Goal: Find specific page/section

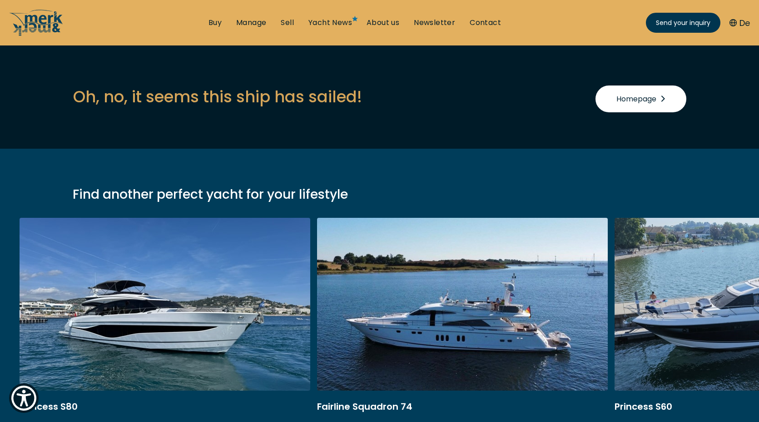
click at [642, 99] on span "Homepage" at bounding box center [641, 98] width 49 height 11
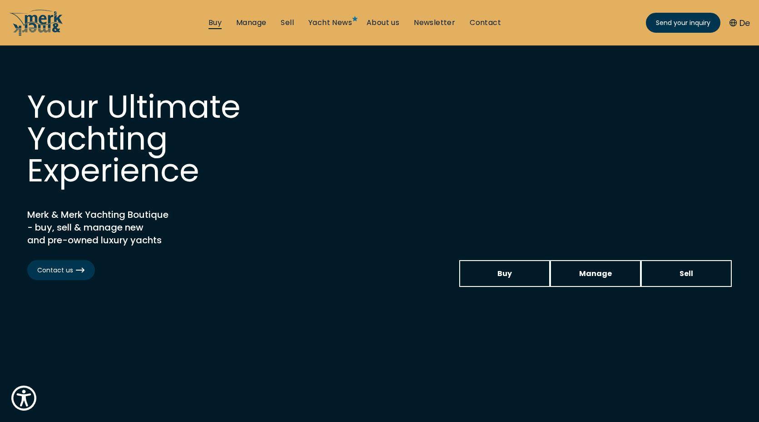
click at [217, 23] on link "Buy" at bounding box center [215, 23] width 13 height 10
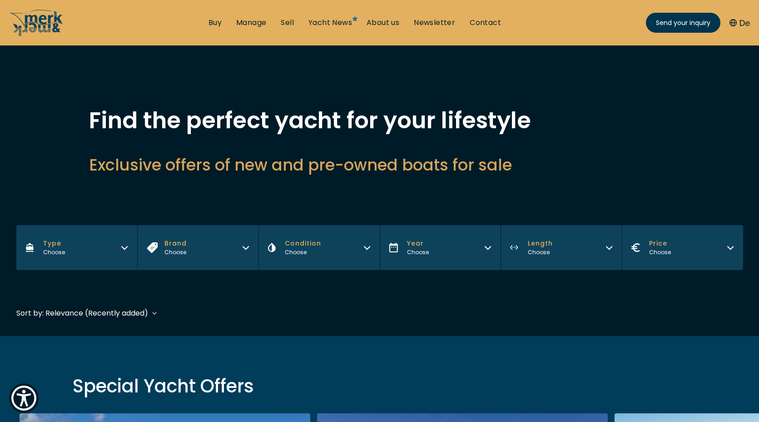
click at [123, 250] on icon "button" at bounding box center [124, 246] width 7 height 7
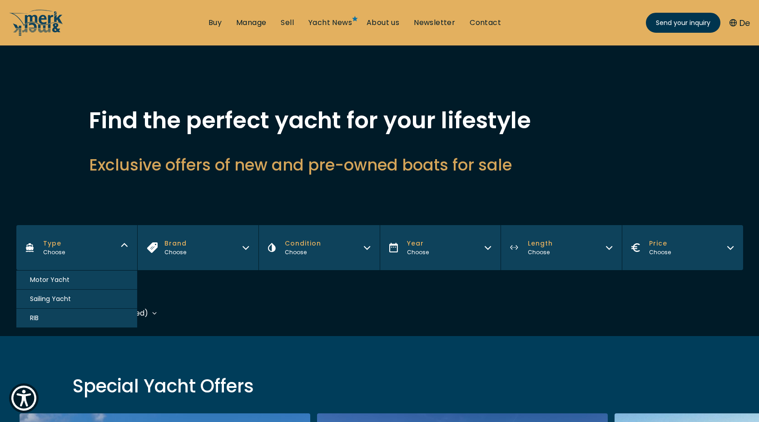
click at [58, 304] on span "Sailing Yacht" at bounding box center [50, 299] width 41 height 10
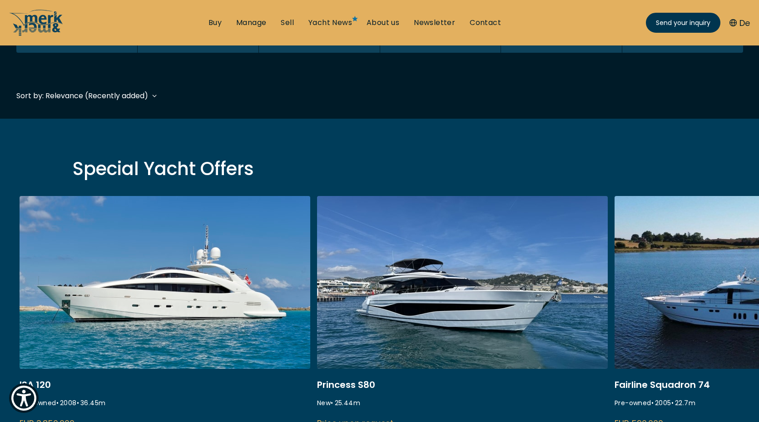
scroll to position [224, 0]
